Goal: Information Seeking & Learning: Find specific fact

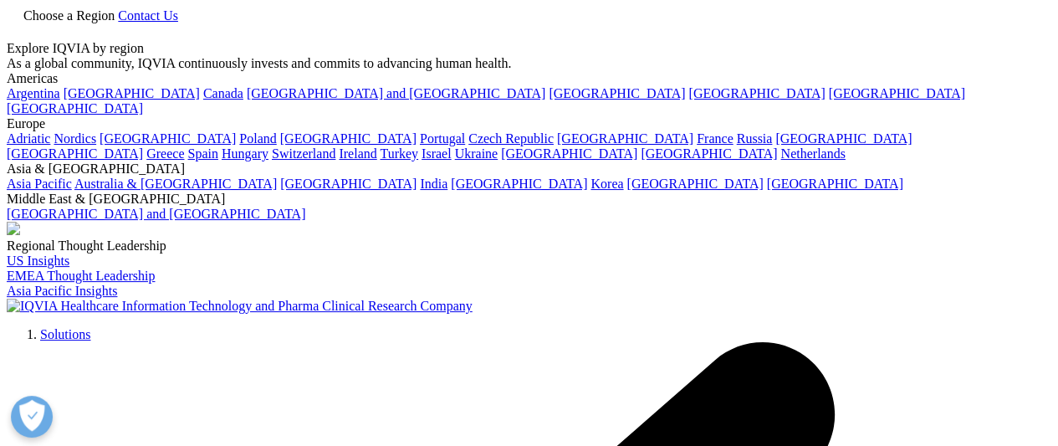
click at [20, 38] on icon at bounding box center [13, 30] width 13 height 14
click at [1002, 41] on div at bounding box center [529, 41] width 1044 height 0
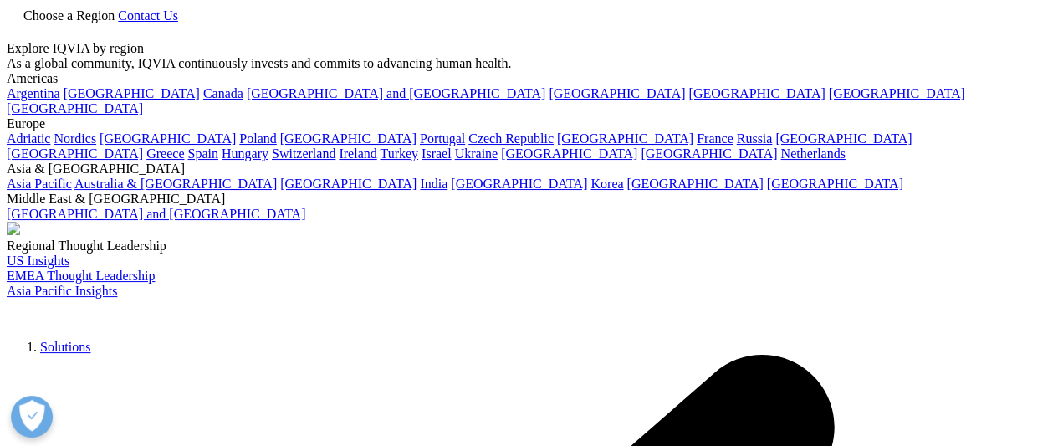
type input "biosimilars"
click at [20, 26] on icon at bounding box center [13, 30] width 13 height 14
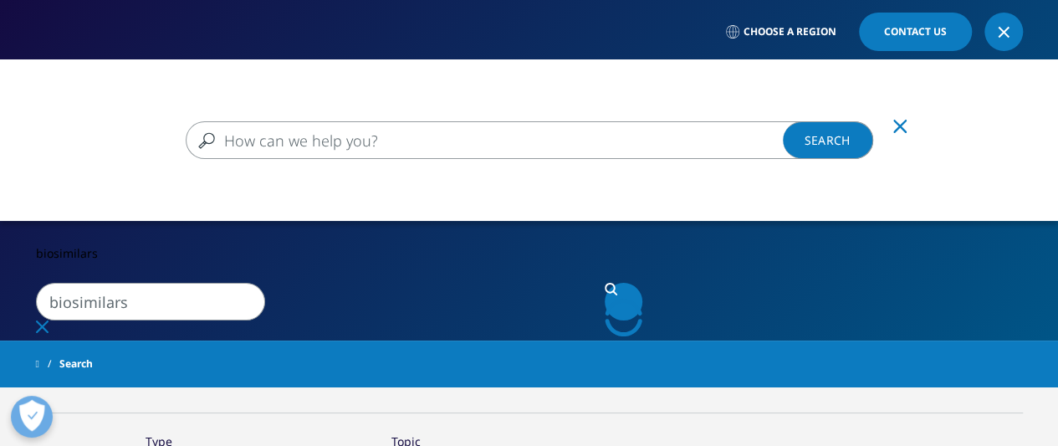
click at [697, 132] on input "Search" at bounding box center [529, 140] width 687 height 38
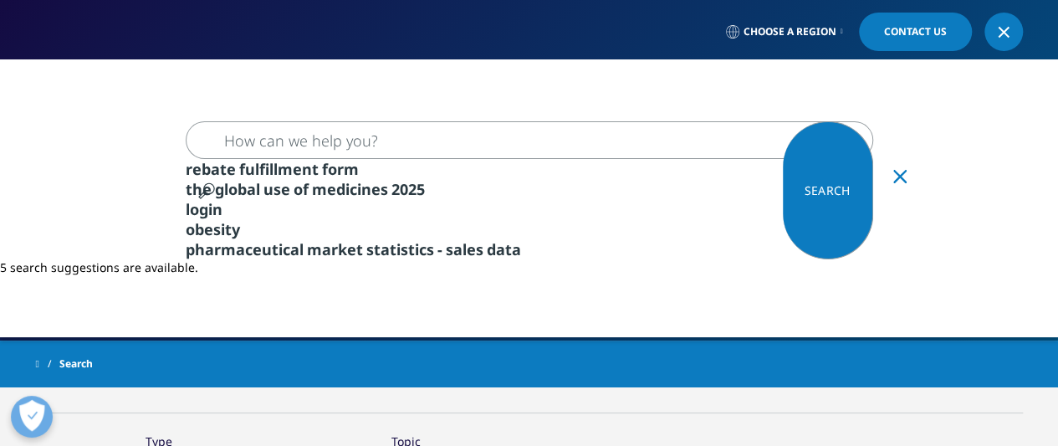
click at [846, 121] on link "Search Loading" at bounding box center [828, 190] width 90 height 138
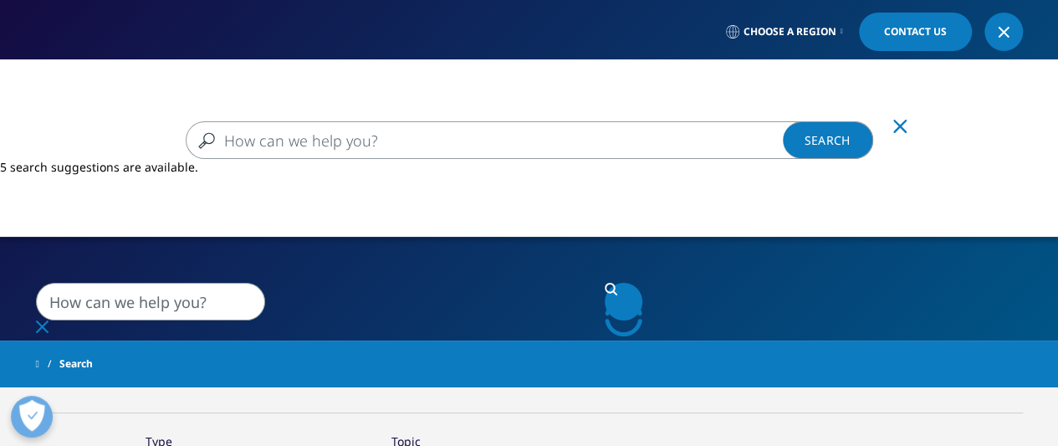
click at [589, 145] on input "Search" at bounding box center [529, 140] width 687 height 38
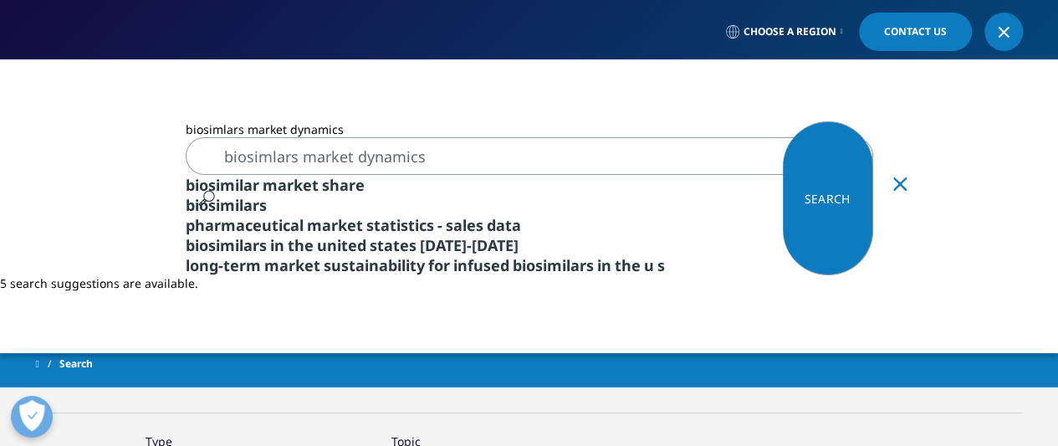
type input "biosimlars market dynamics"
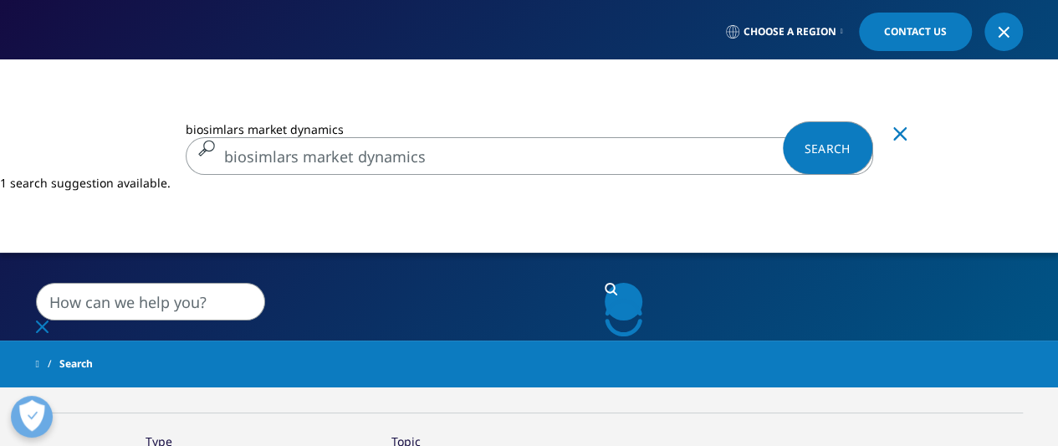
type input "biosimlars market dynamics"
